Goal: Subscribe to service/newsletter

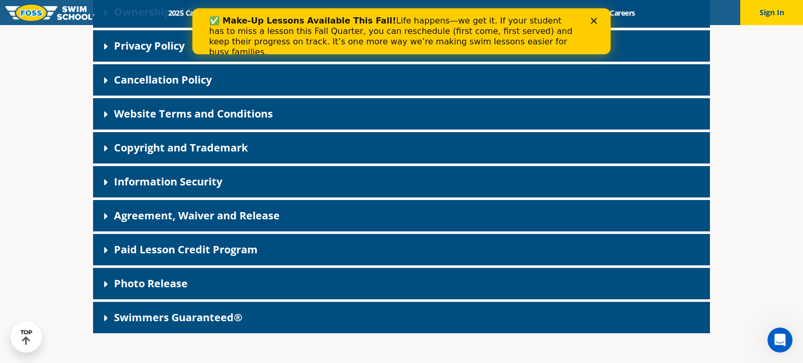
scroll to position [353, 0]
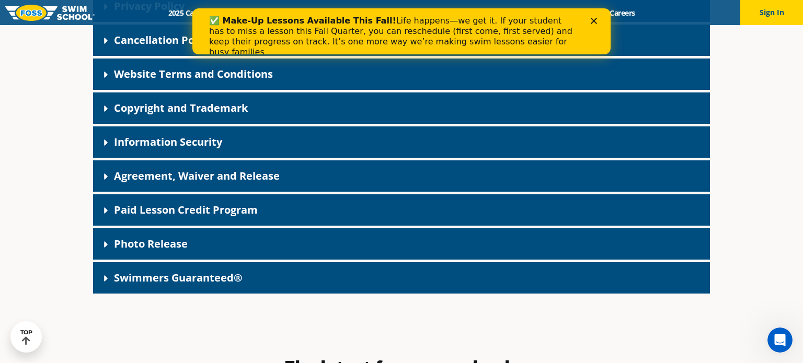
click at [257, 175] on link "Agreement, Waiver and Release" at bounding box center [197, 176] width 166 height 14
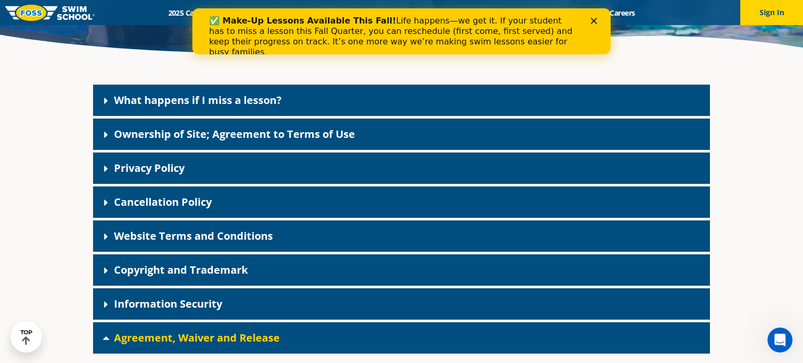
scroll to position [180, 0]
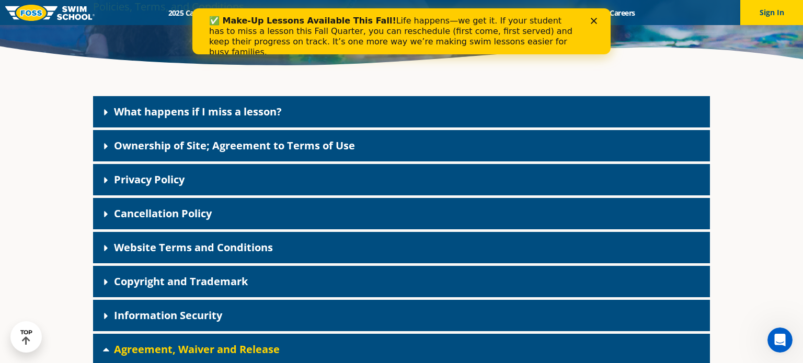
click at [262, 141] on link "Ownership of Site; Agreement to Terms of Use" at bounding box center [234, 146] width 241 height 14
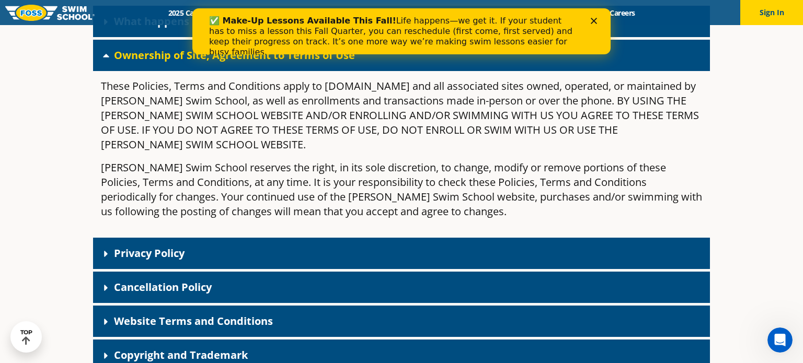
scroll to position [271, 0]
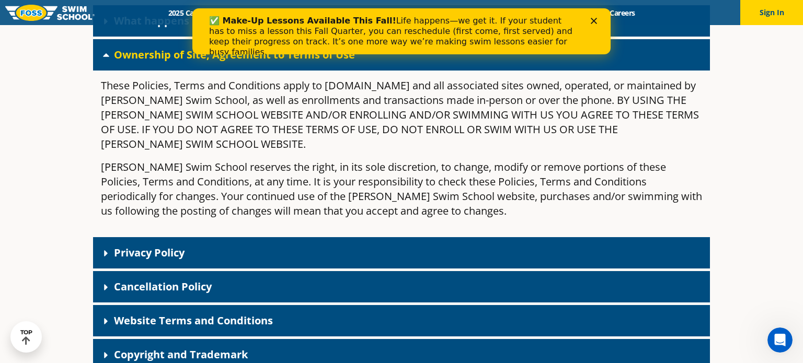
click at [156, 314] on link "Website Terms and Conditions" at bounding box center [193, 321] width 159 height 14
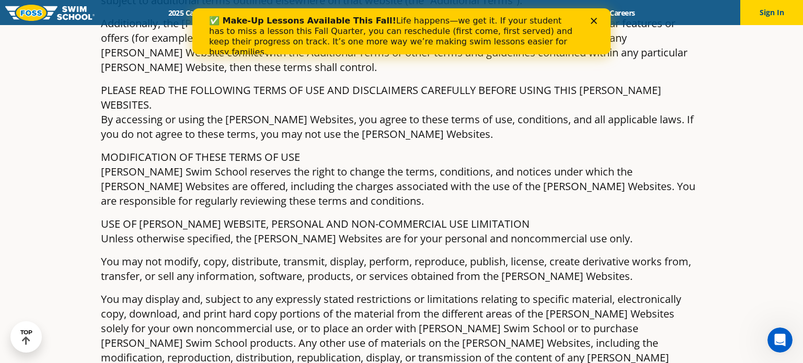
scroll to position [458, 0]
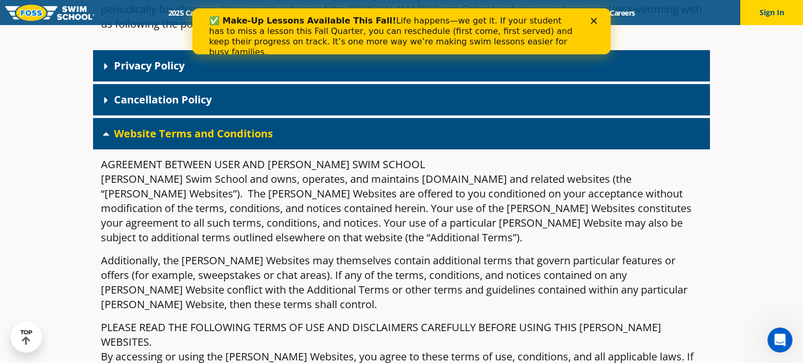
click at [595, 21] on polygon "Close" at bounding box center [594, 21] width 6 height 6
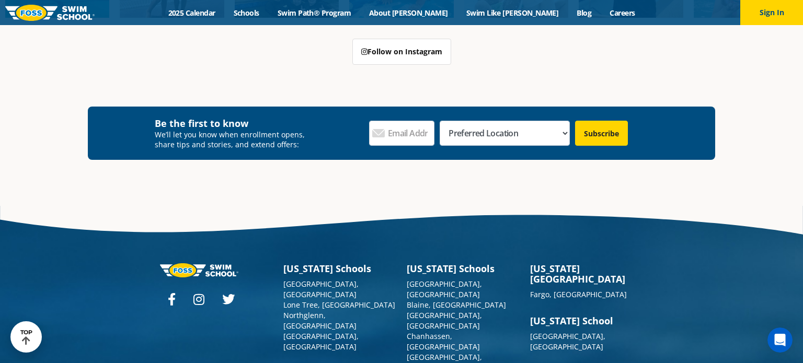
scroll to position [2672, 0]
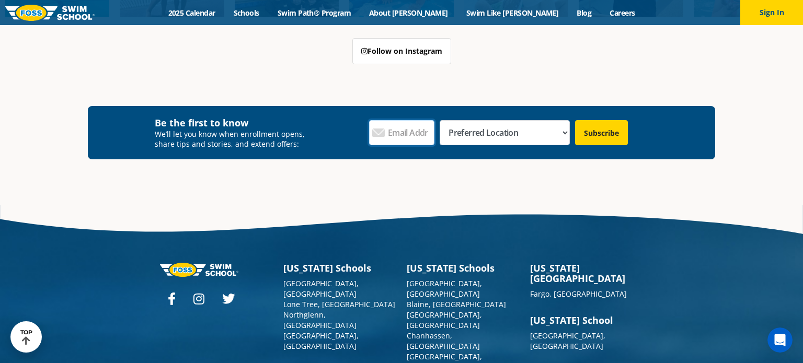
click at [430, 120] on input "Email Address *" at bounding box center [402, 132] width 66 height 25
click at [393, 120] on input "Email Address *" at bounding box center [402, 132] width 66 height 25
type input "alexisball@gmail.com"
click at [543, 120] on select "Preferred Location Ankeny, IA Ballwin, MO Blaine, MN Burnsville, MN Ballwin, MO…" at bounding box center [505, 132] width 130 height 25
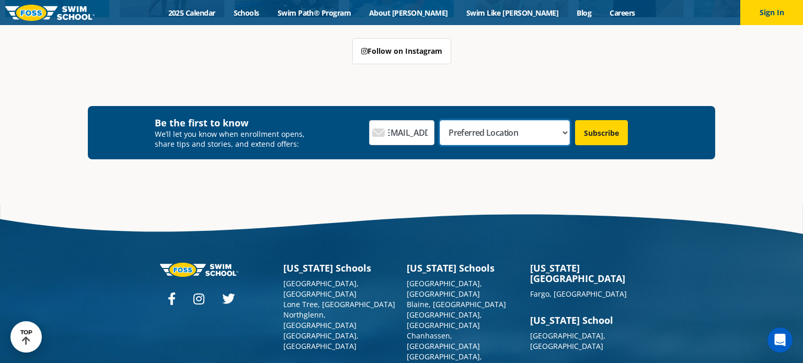
scroll to position [0, 0]
select select "Chanhassen, [GEOGRAPHIC_DATA]"
click at [478, 120] on select "Preferred Location Ankeny, IA Ballwin, MO Blaine, MN Burnsville, MN Ballwin, MO…" at bounding box center [505, 132] width 130 height 25
click at [593, 120] on input "Subscribe" at bounding box center [601, 132] width 53 height 25
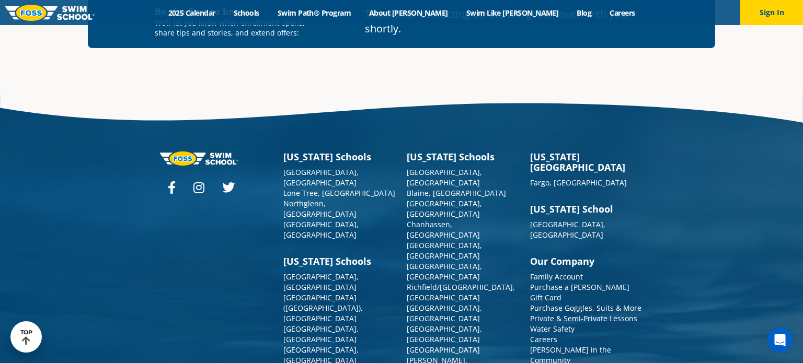
scroll to position [2784, 0]
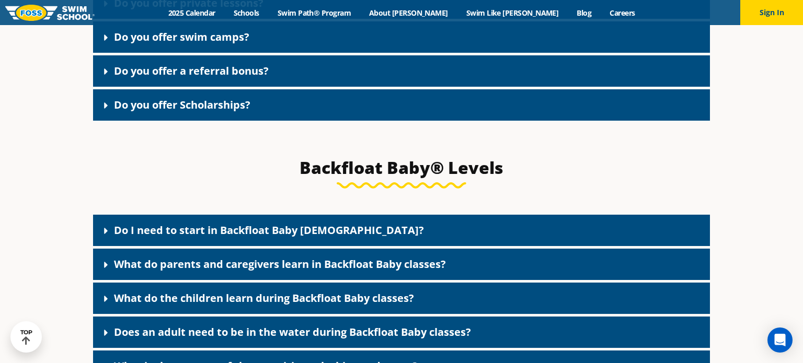
scroll to position [2116, 0]
